Goal: Information Seeking & Learning: Learn about a topic

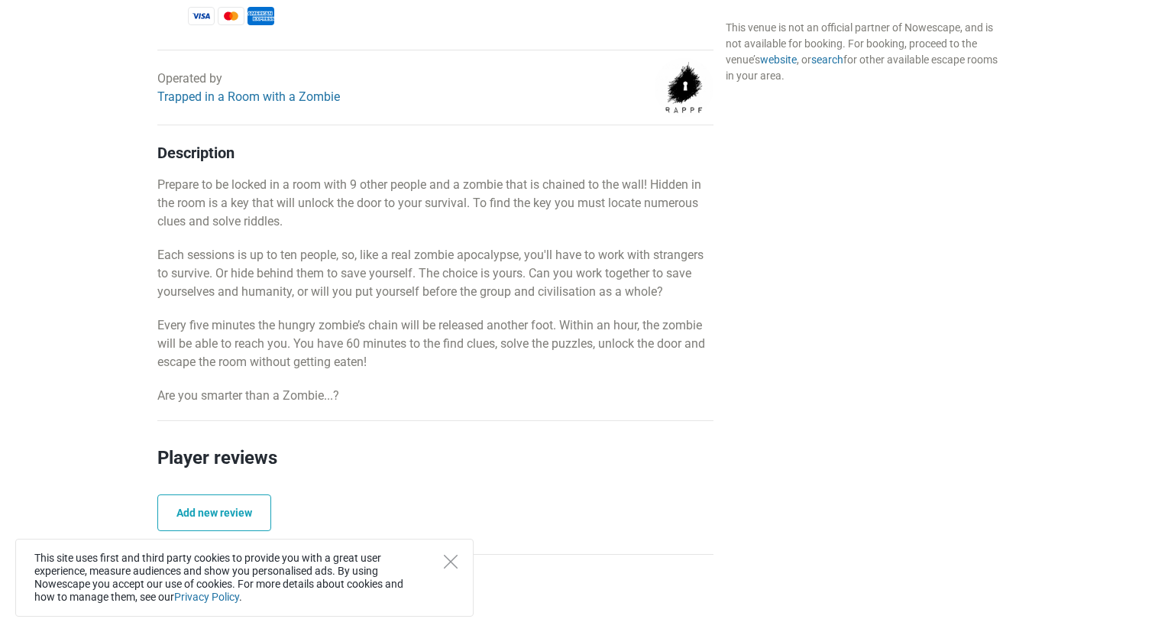
scroll to position [737, 0]
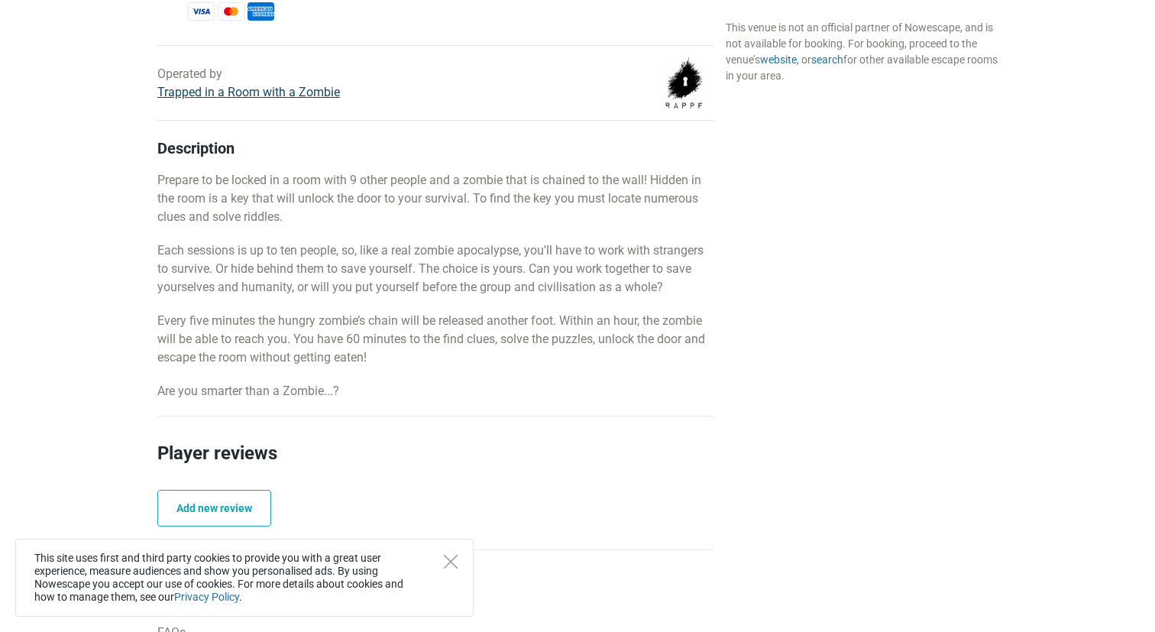
click at [253, 91] on link "Trapped in a Room with a Zombie" at bounding box center [248, 92] width 183 height 15
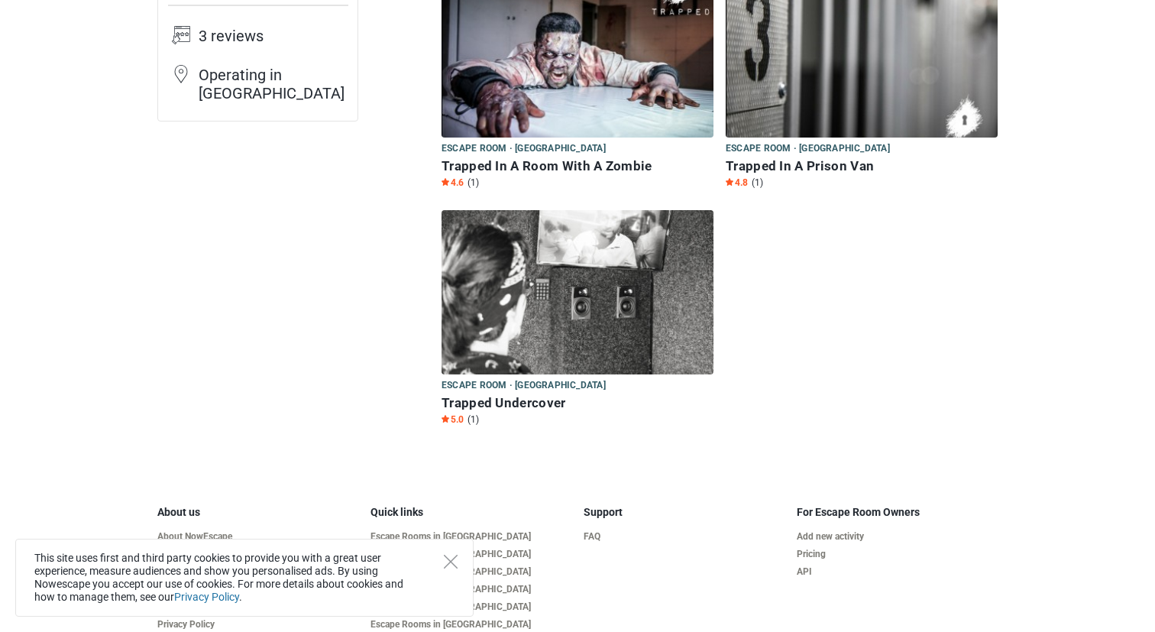
scroll to position [172, 0]
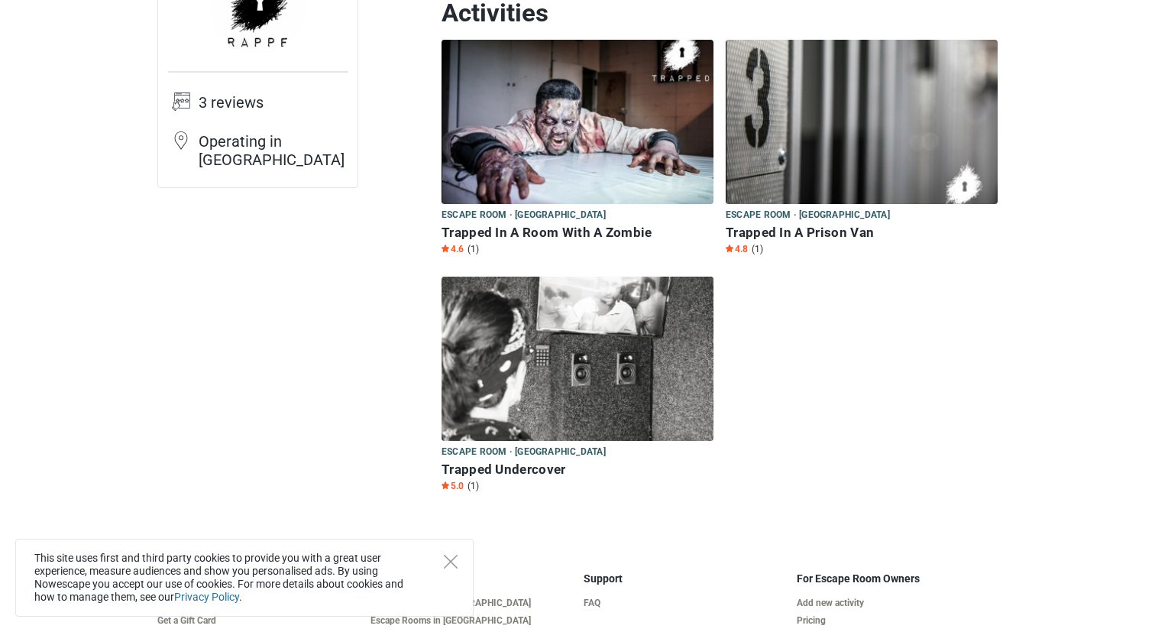
click at [526, 225] on h6 "Trapped In A Room With A Zombie" at bounding box center [578, 233] width 272 height 16
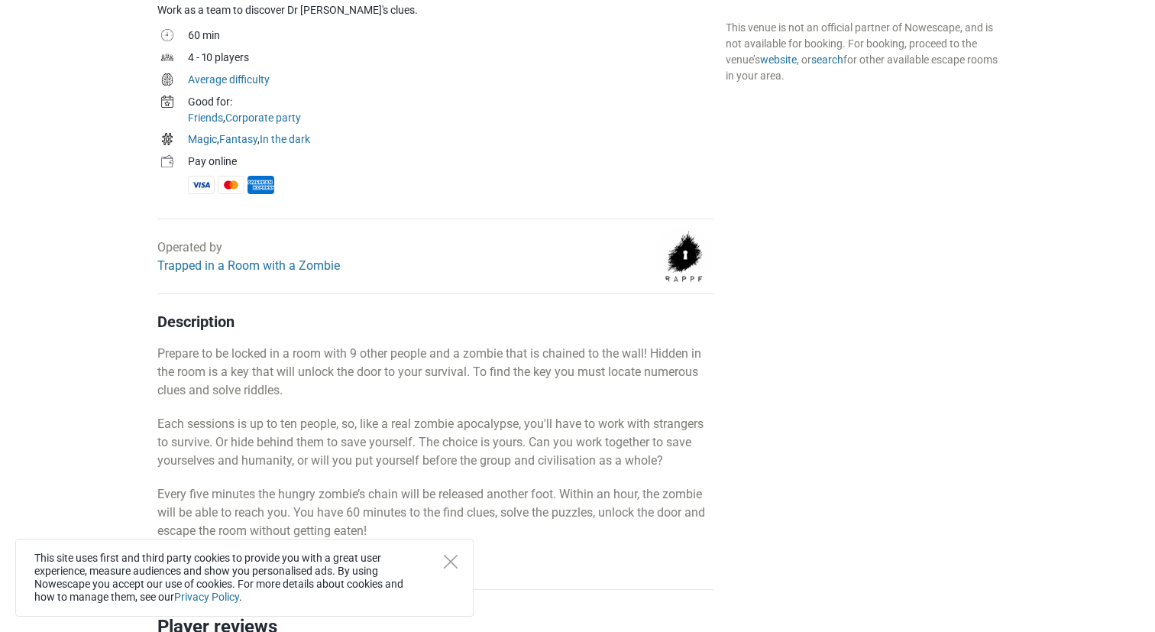
scroll to position [595, 0]
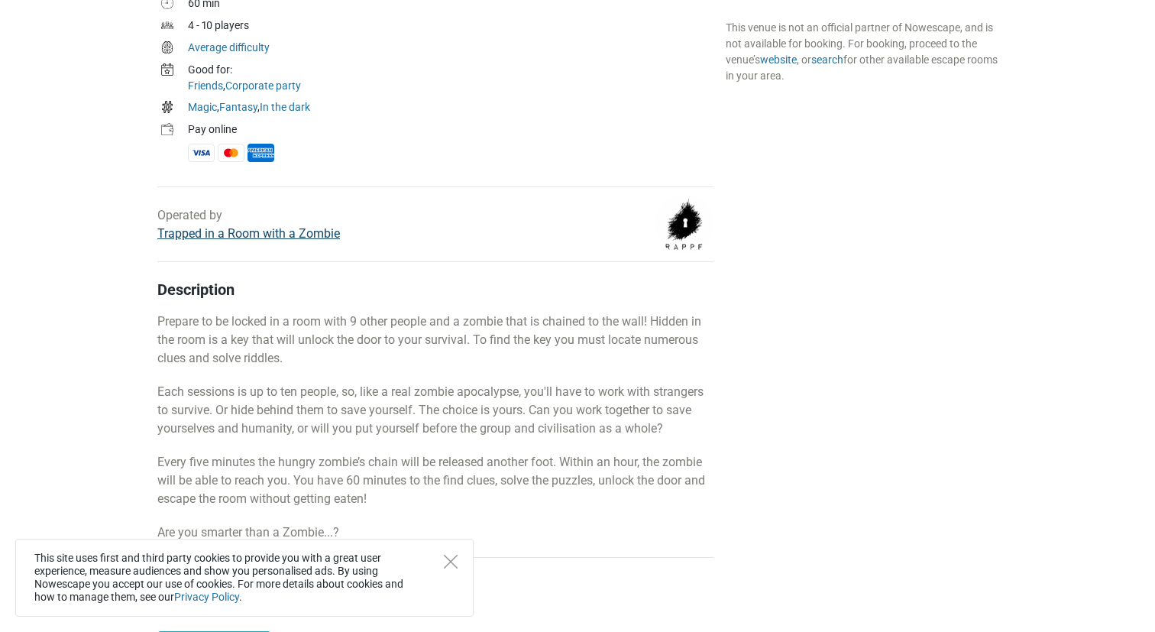
click at [283, 229] on link "Trapped in a Room with a Zombie" at bounding box center [248, 233] width 183 height 15
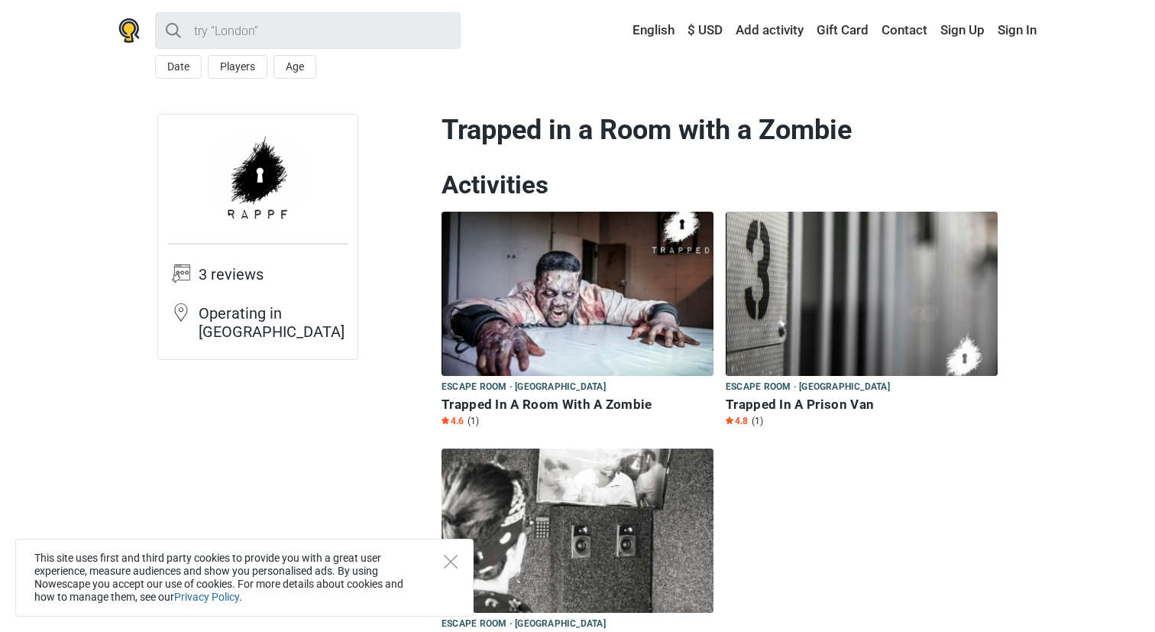
drag, startPoint x: 868, startPoint y: 122, endPoint x: 447, endPoint y: 128, distance: 421.0
click at [447, 128] on h1 "Trapped in a Room with a Zombie" at bounding box center [720, 130] width 556 height 33
copy h1 "Trapped in a Room with a Zombie"
